Goal: Information Seeking & Learning: Check status

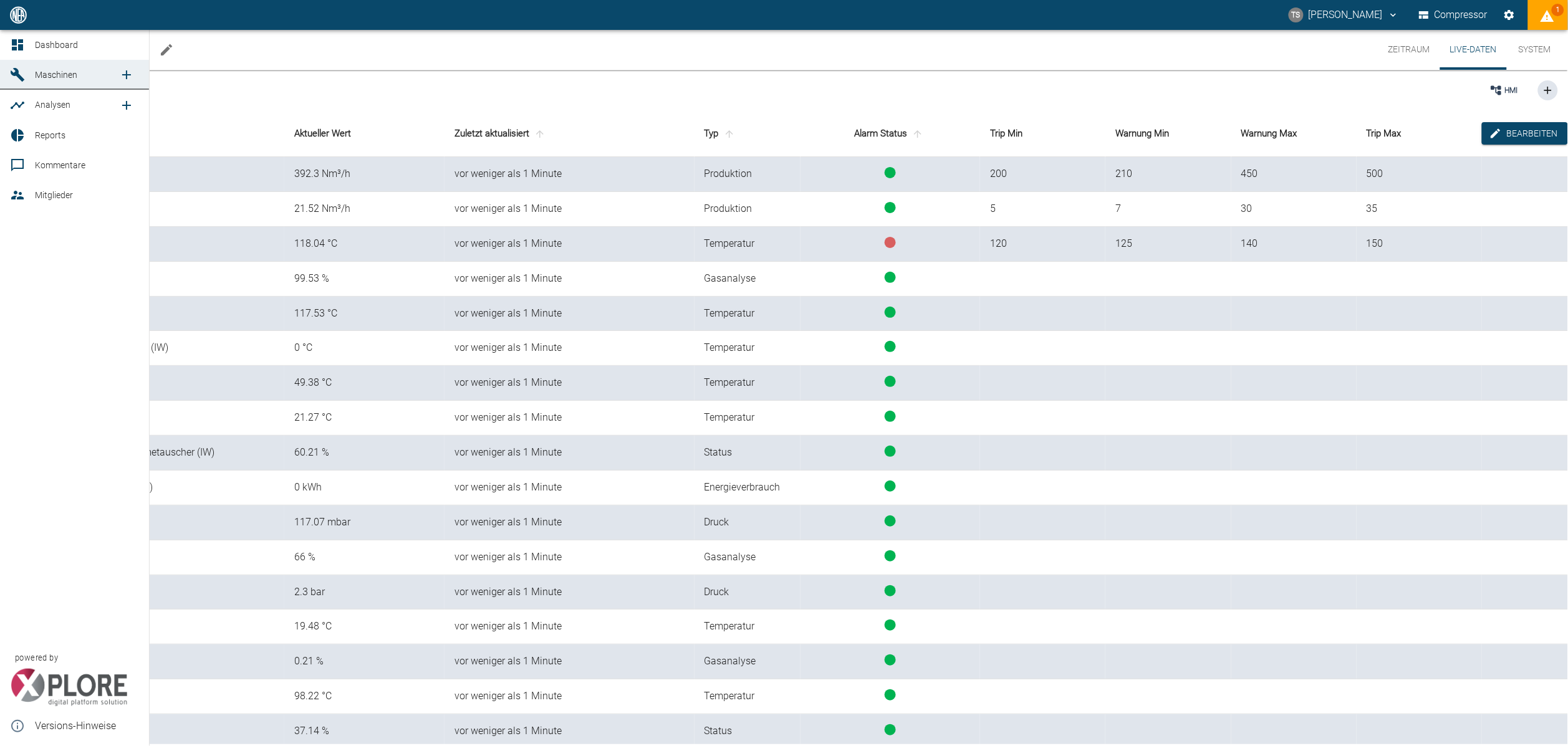
drag, startPoint x: 0, startPoint y: 0, endPoint x: 20, endPoint y: 41, distance: 45.6
click at [20, 41] on icon at bounding box center [17, 45] width 11 height 11
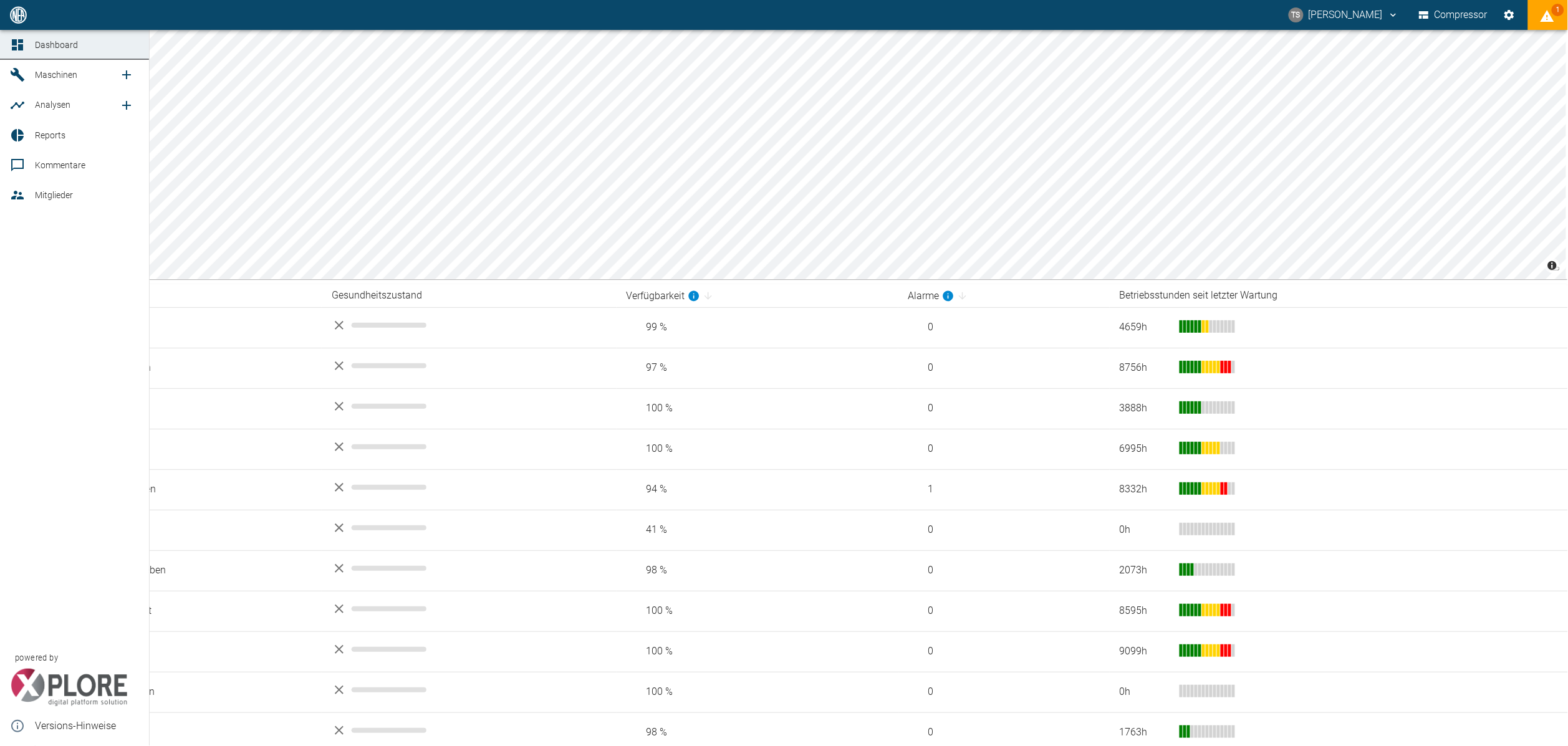
click at [26, 79] on div at bounding box center [19, 75] width 19 height 15
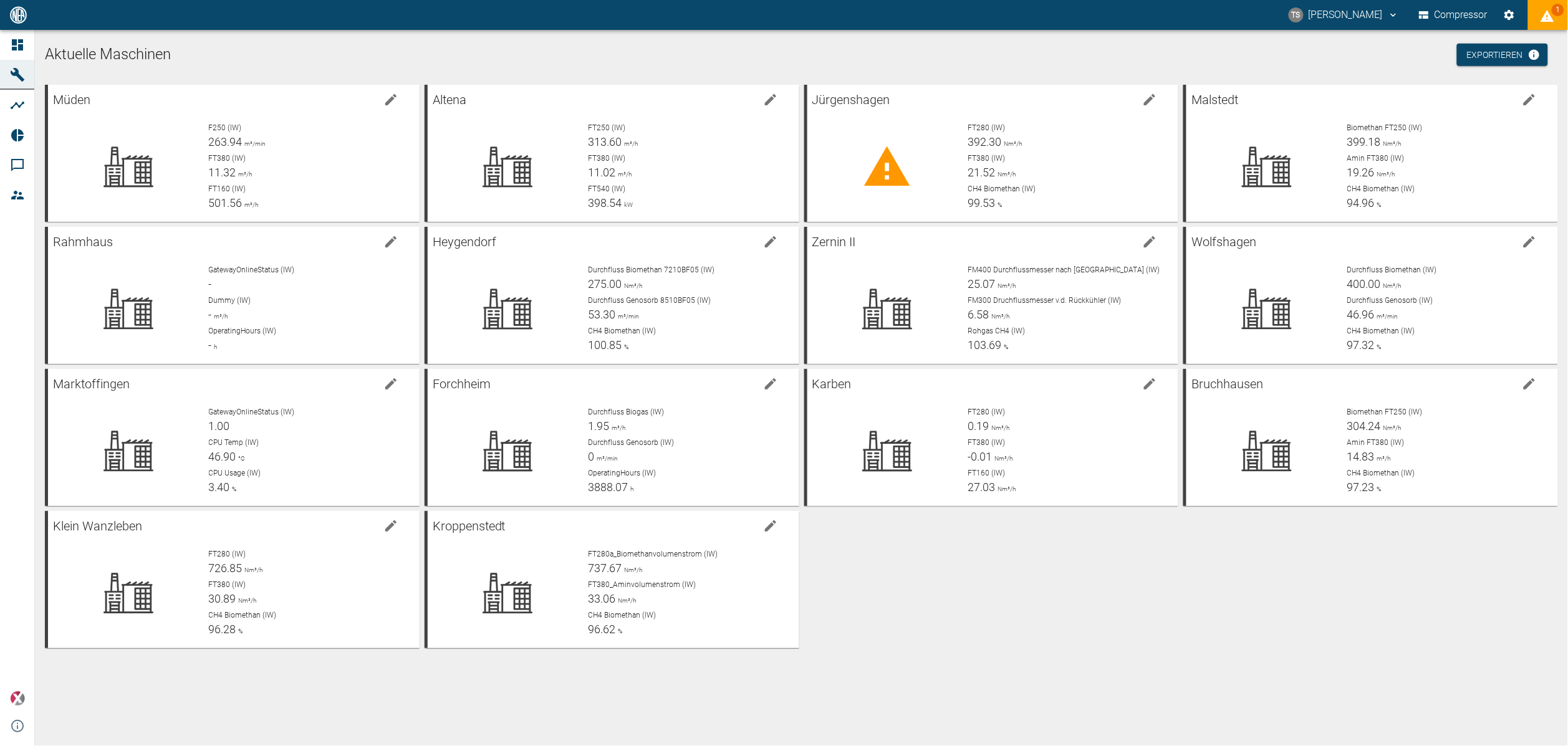
click at [1020, 547] on div "Müden F250 (IW) 263.94 m³/min FT380 (IW) 11.32 m³/h FT160 (IW) 501.56 m³/h Alte…" at bounding box center [799, 364] width 1518 height 568
click at [1000, 187] on span "CH4 Biomethan (IW)" at bounding box center [1001, 189] width 68 height 9
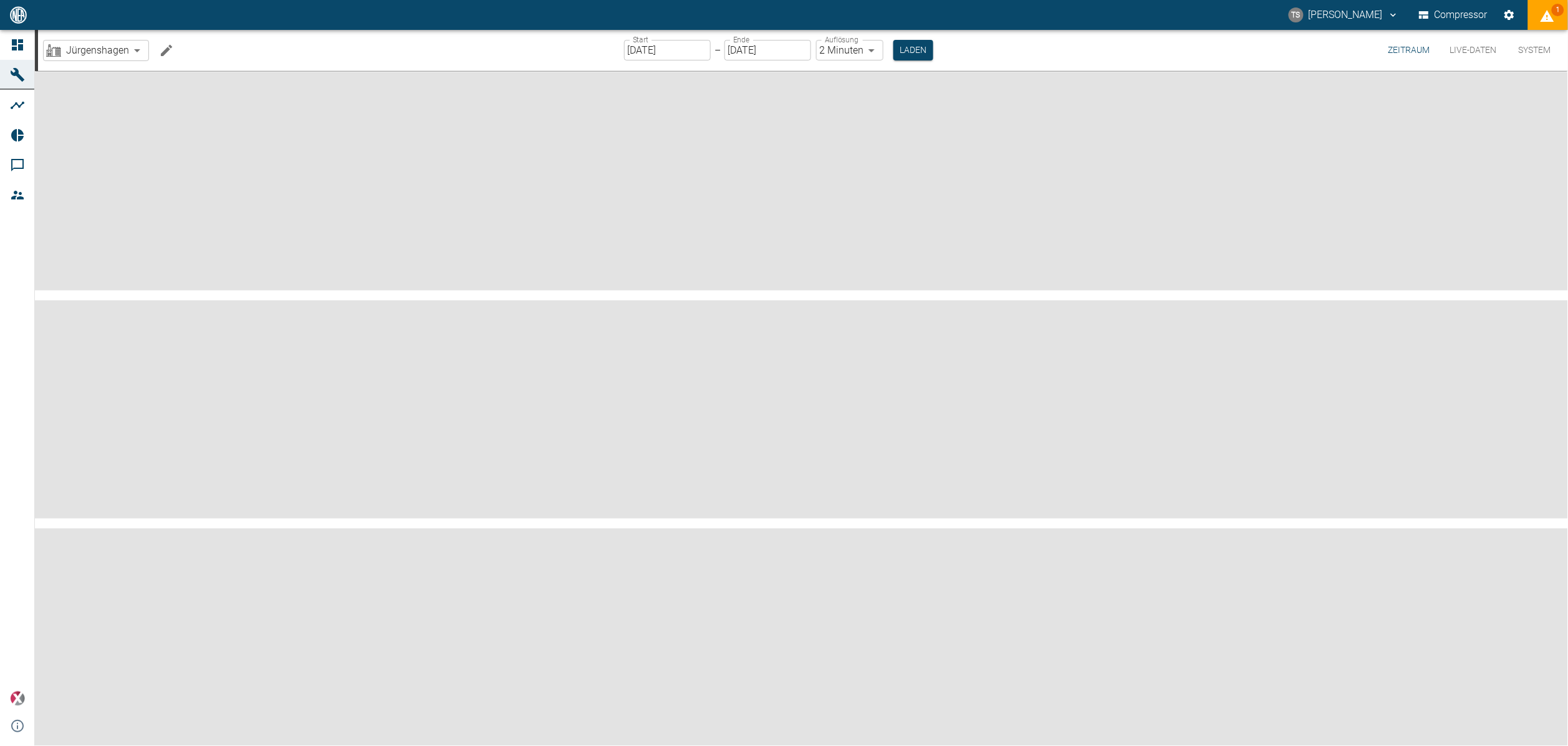
type input "2min"
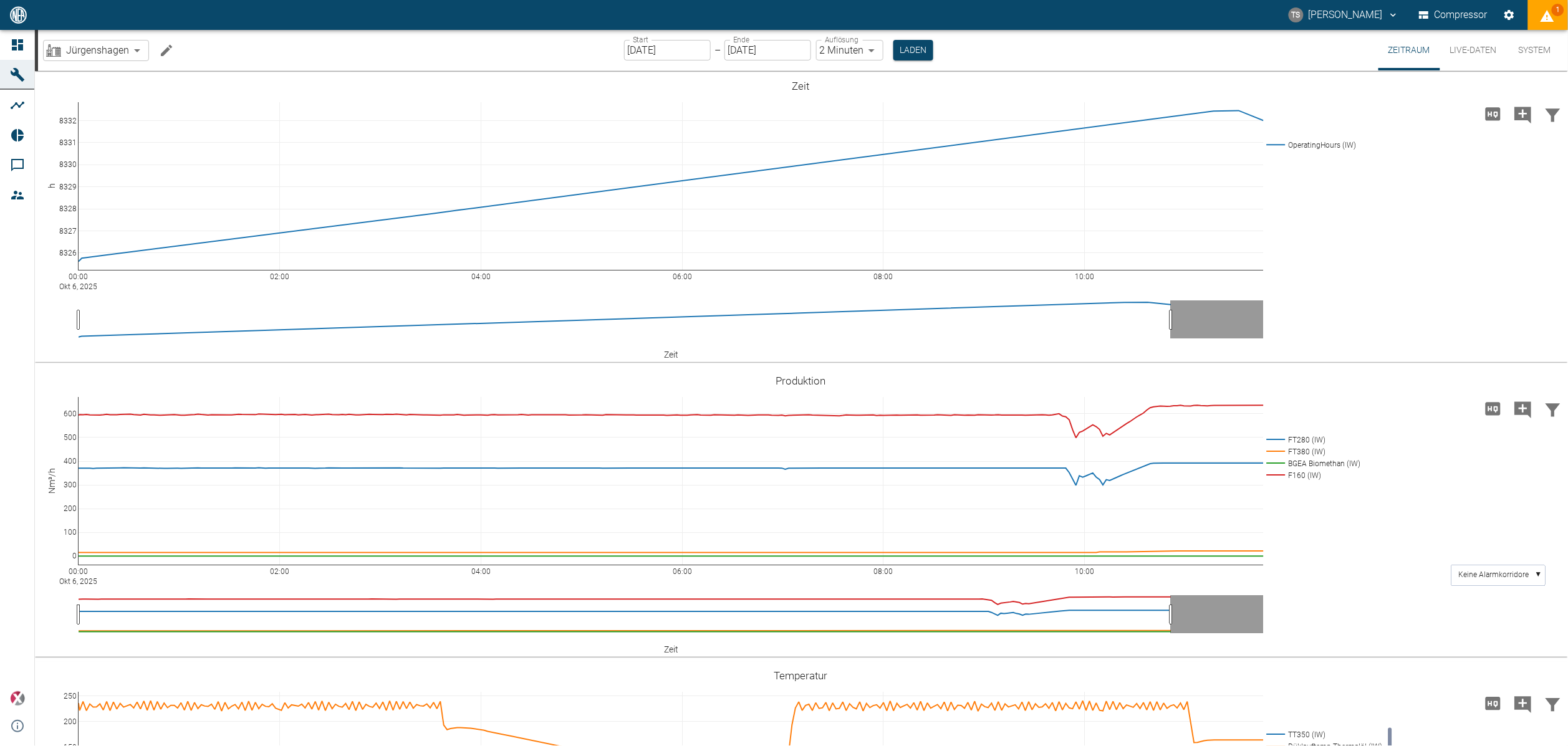
click at [1447, 54] on button "Live-Daten" at bounding box center [1474, 51] width 66 height 41
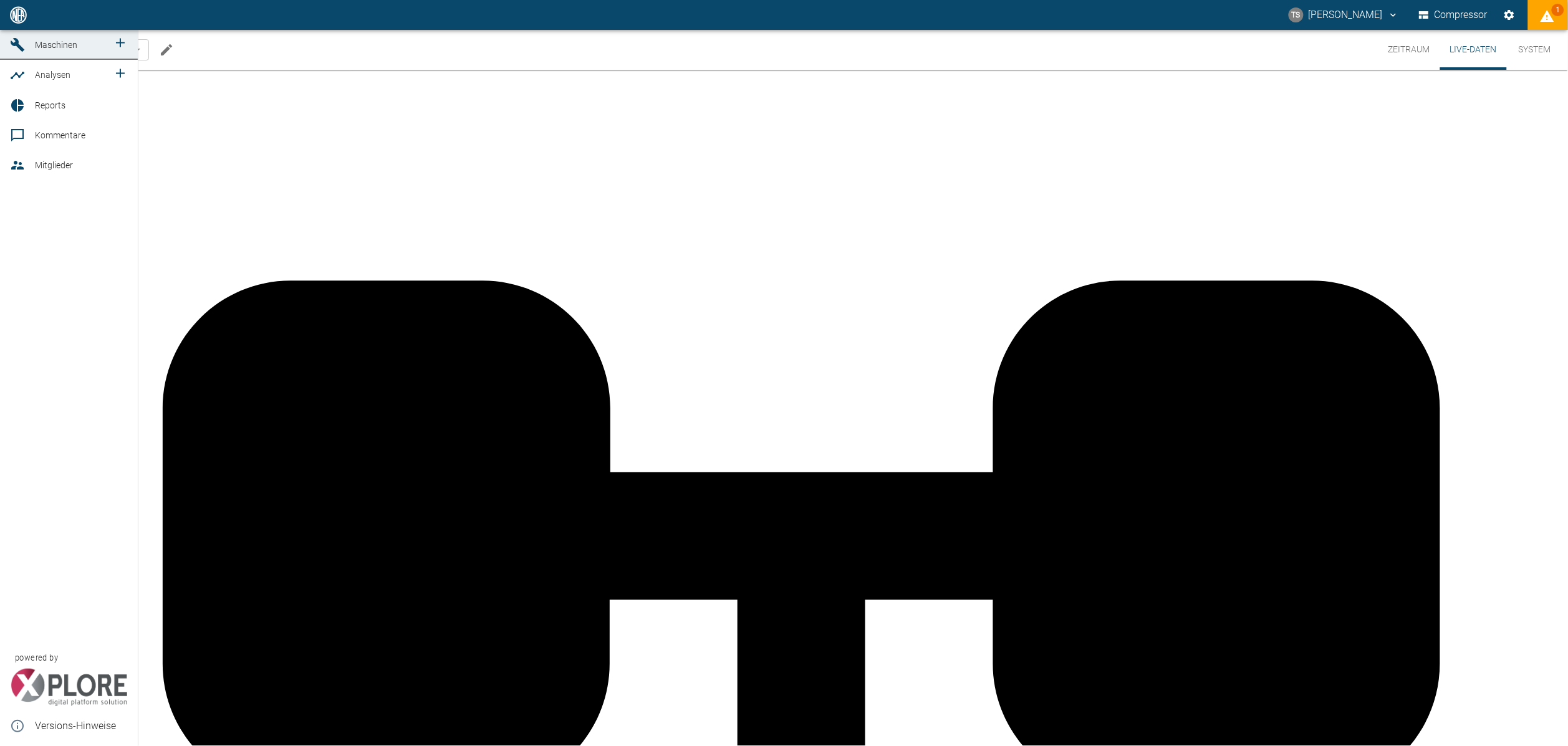
click at [26, 23] on div at bounding box center [19, 15] width 19 height 15
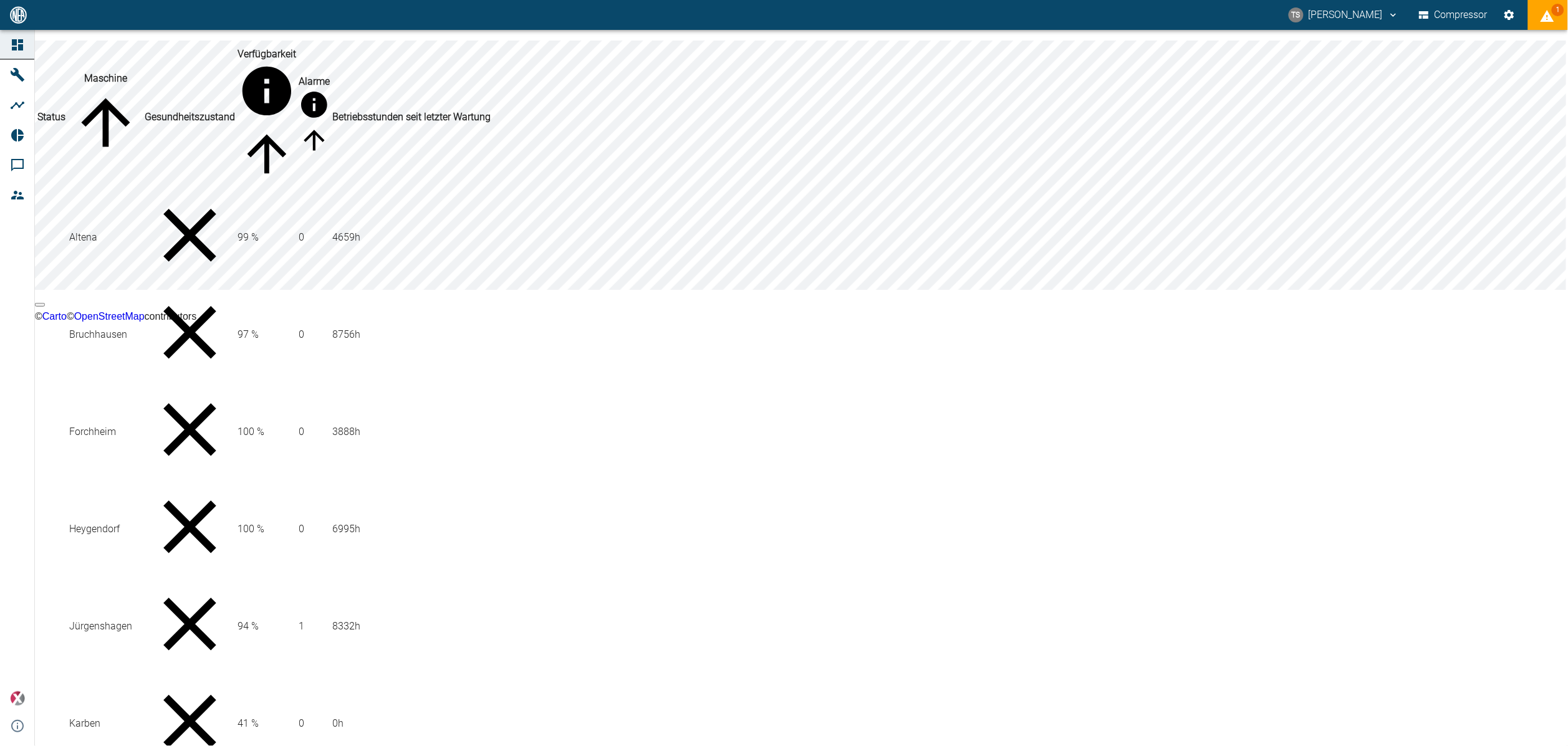
click at [28, 67] on div at bounding box center [19, 75] width 19 height 15
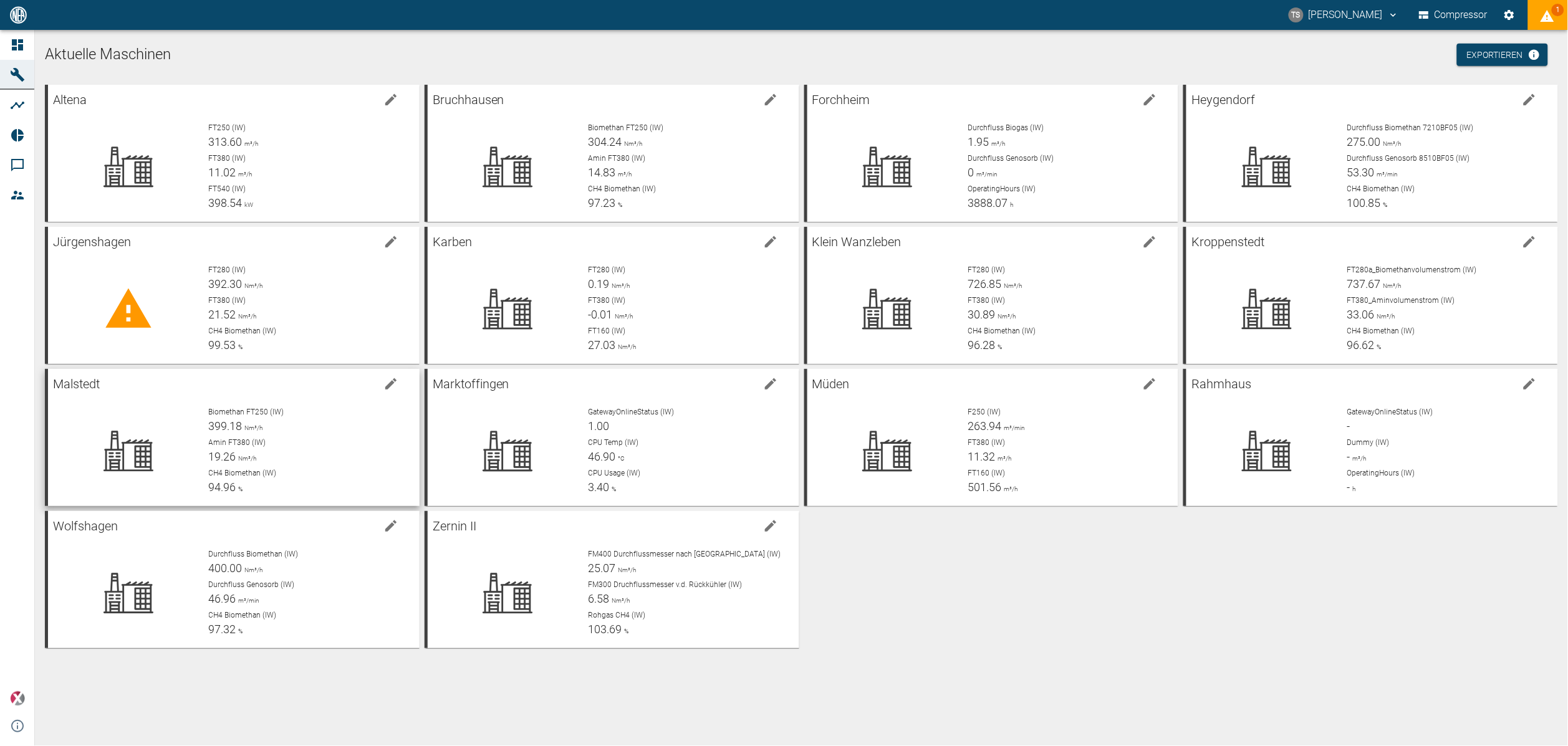
click at [240, 434] on div "Biomethan FT250 (IW) 399.18 Nm³/h" at bounding box center [309, 420] width 201 height 28
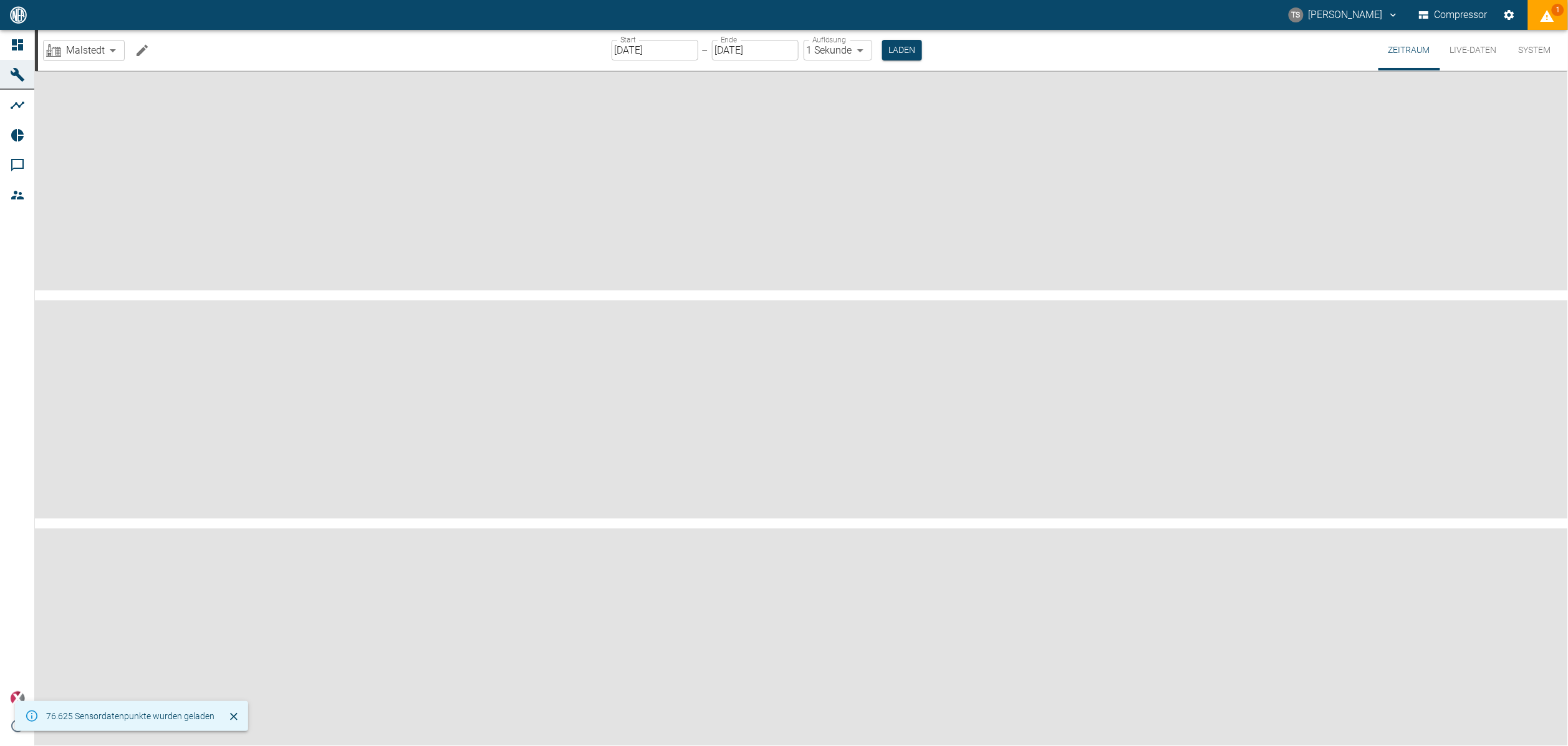
click at [1465, 54] on button "Live-Daten" at bounding box center [1474, 51] width 66 height 41
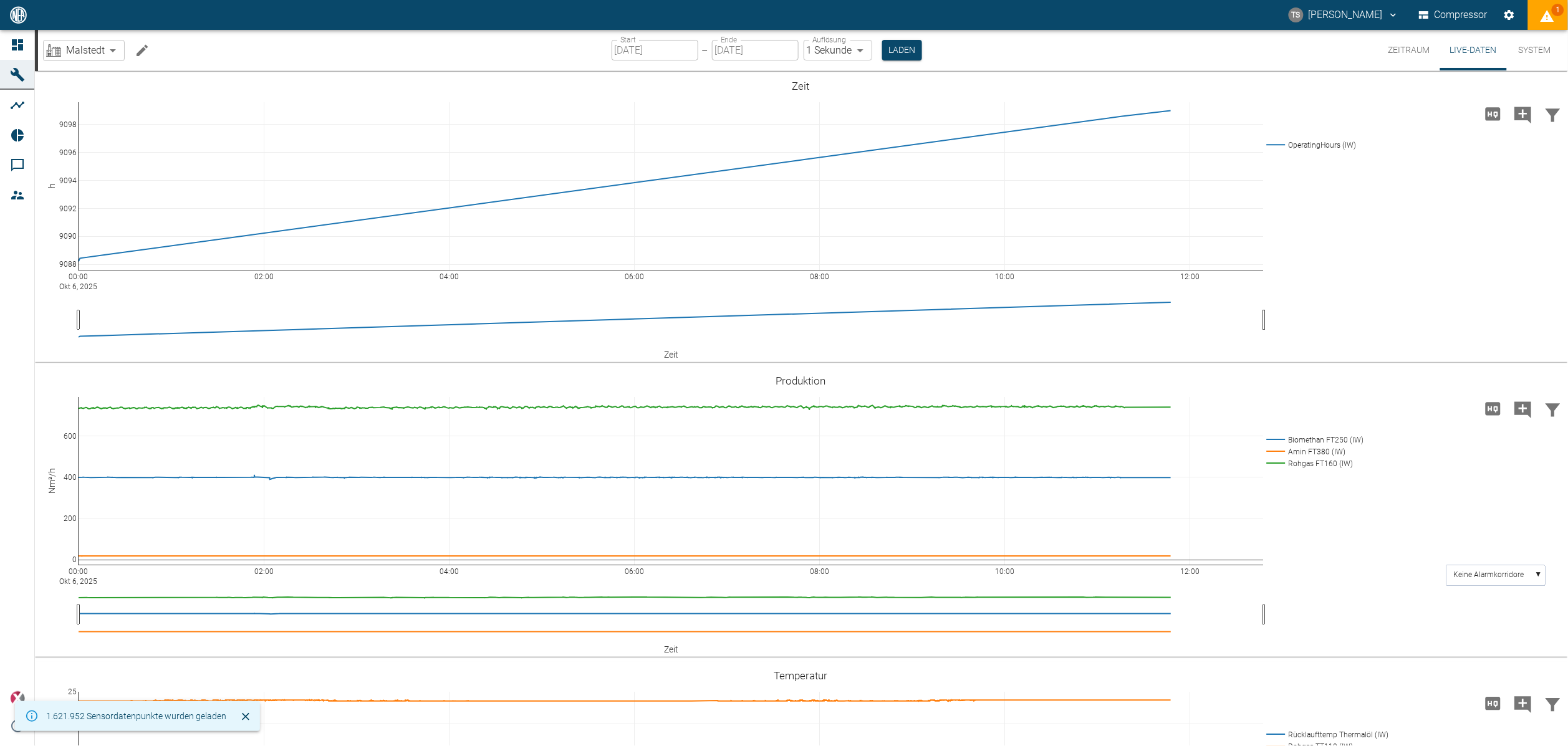
click at [1465, 54] on button "Live-Daten" at bounding box center [1474, 51] width 66 height 41
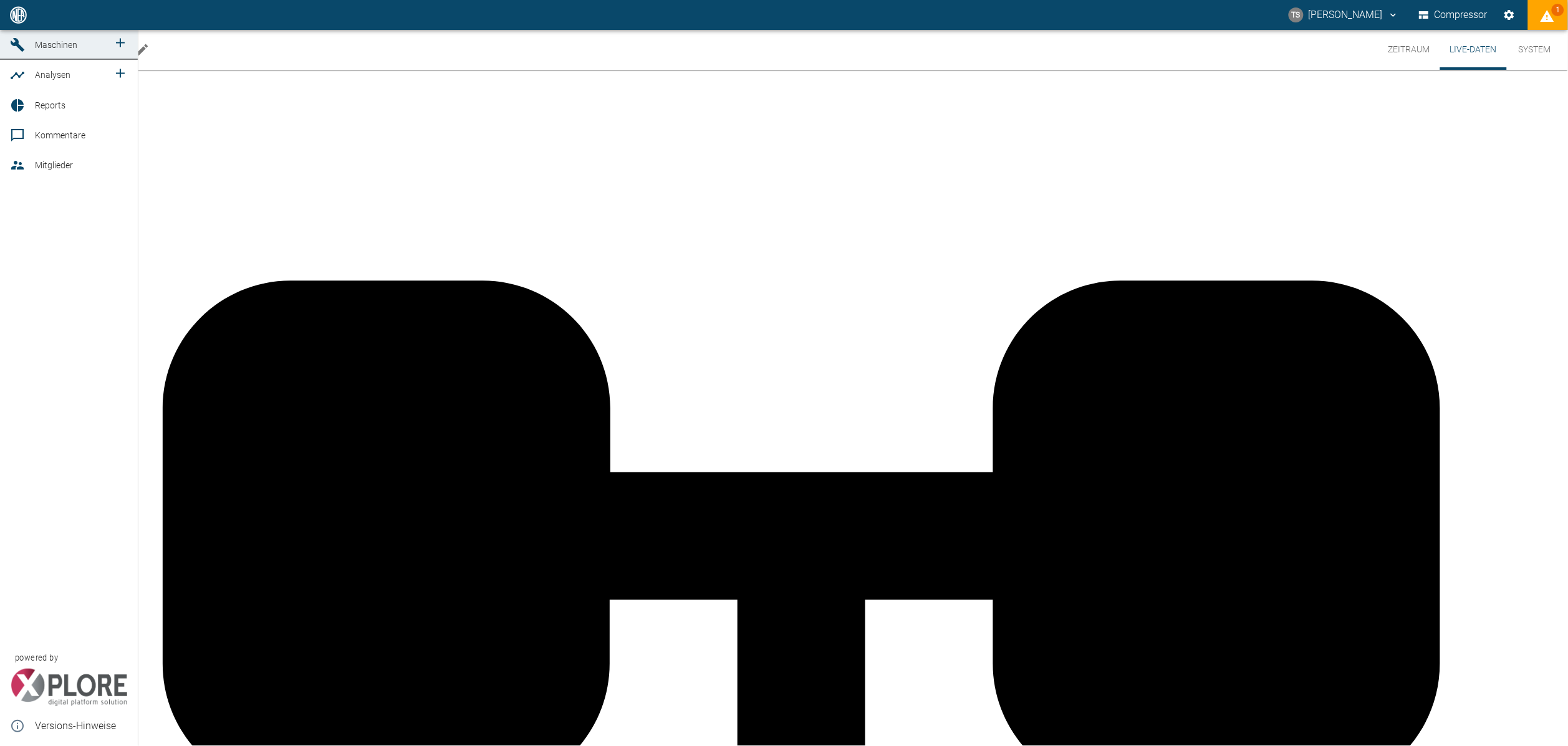
drag, startPoint x: 15, startPoint y: 43, endPoint x: 21, endPoint y: 34, distance: 10.8
click at [15, 20] on icon at bounding box center [17, 14] width 11 height 11
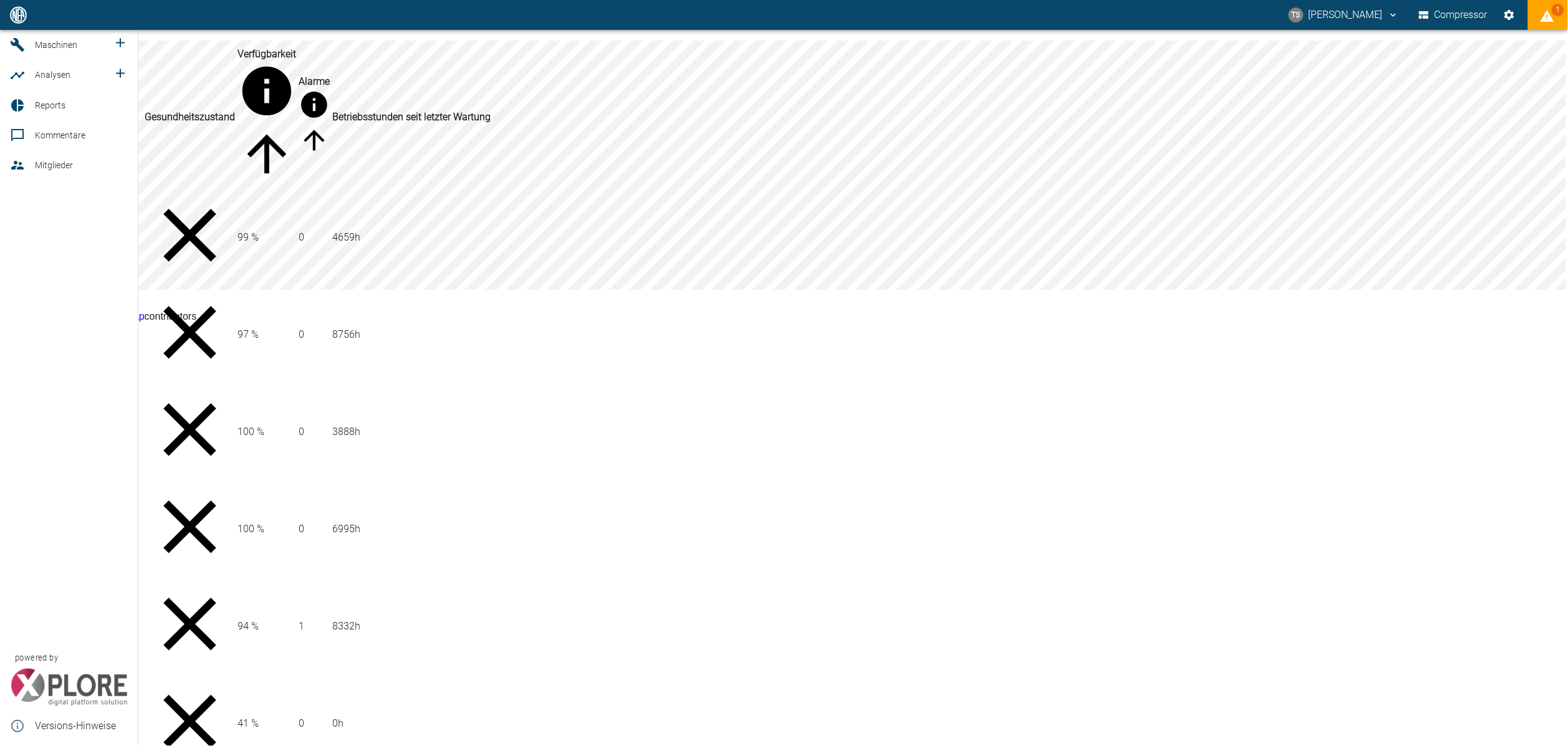
click at [33, 60] on link "Maschinen" at bounding box center [69, 45] width 138 height 30
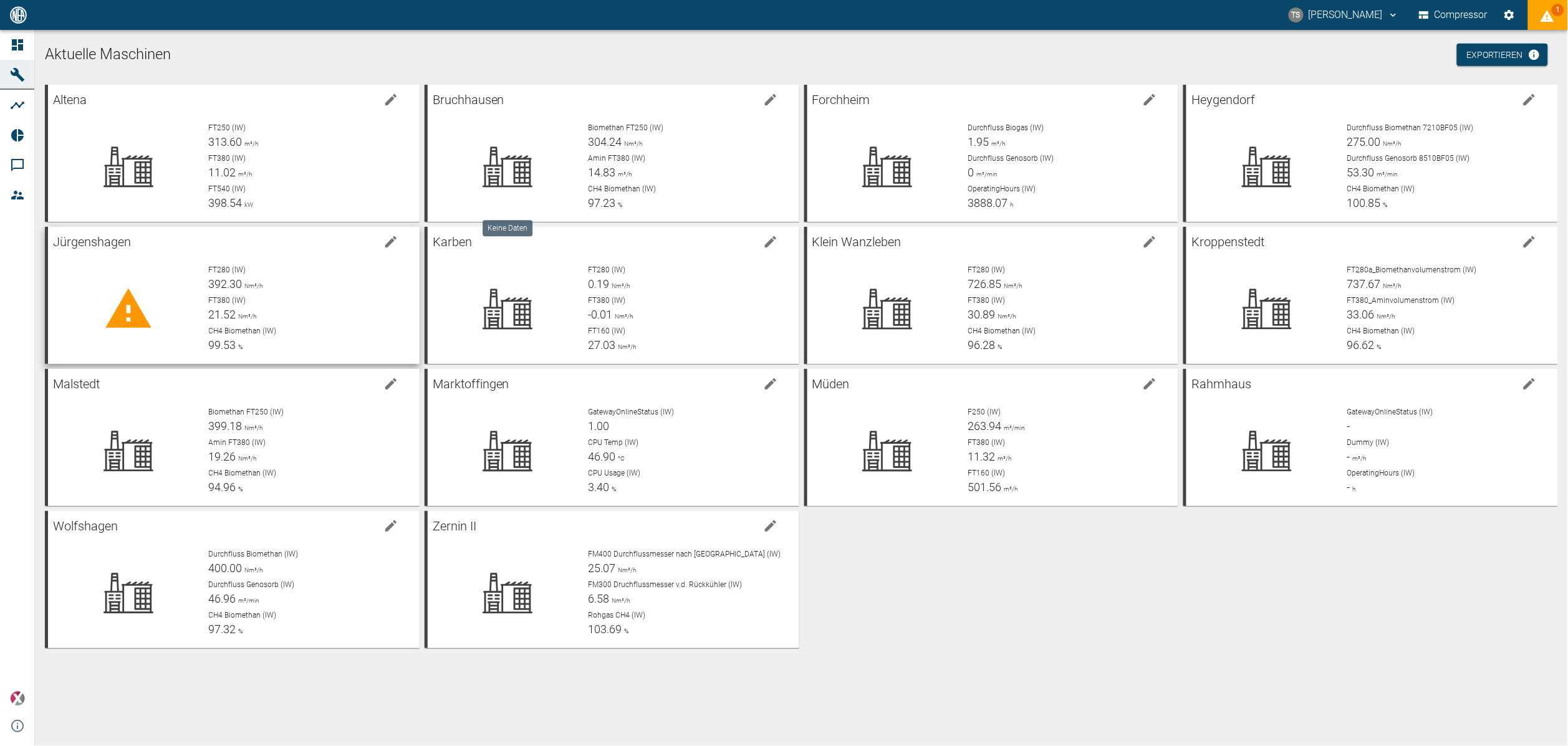
click at [356, 321] on div "FT380 (IW) 21.52 Nm³/h" at bounding box center [309, 308] width 201 height 28
